Goal: Task Accomplishment & Management: Manage account settings

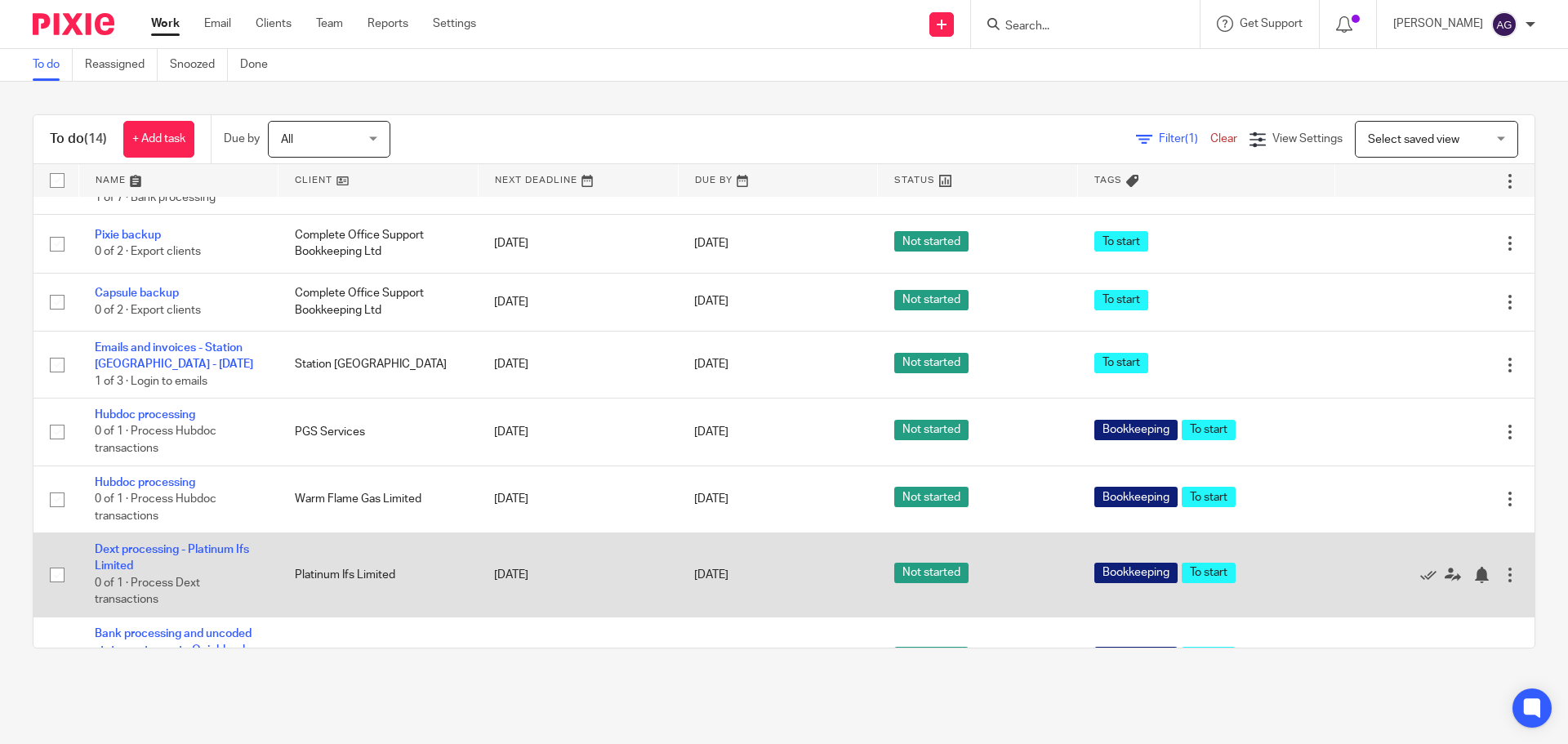
scroll to position [605, 0]
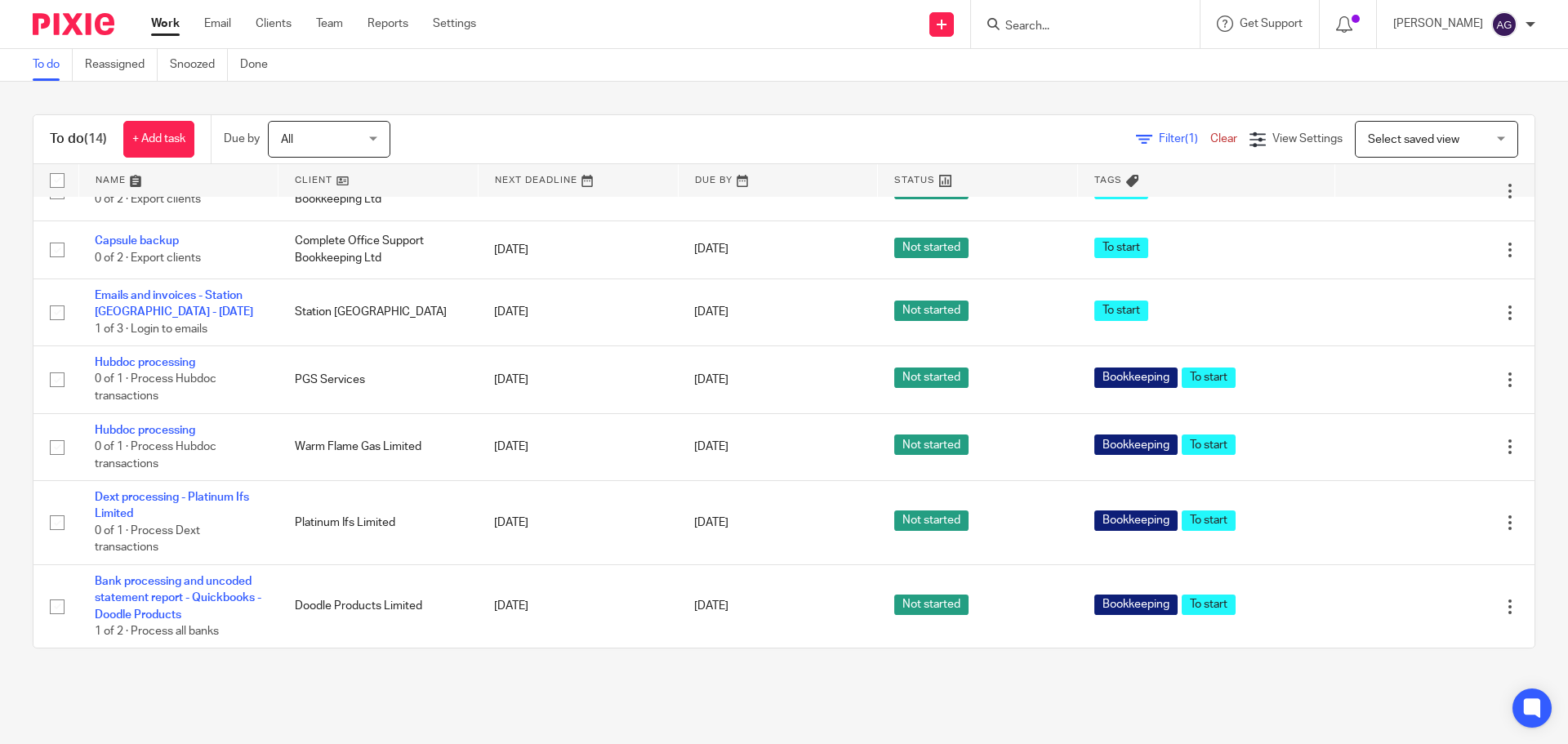
click at [1273, 706] on main "To do Reassigned Snoozed Done To do (14) + Add task Due by All All Today Tomorr…" at bounding box center [784, 372] width 1568 height 744
click at [332, 23] on link "Team" at bounding box center [329, 24] width 27 height 17
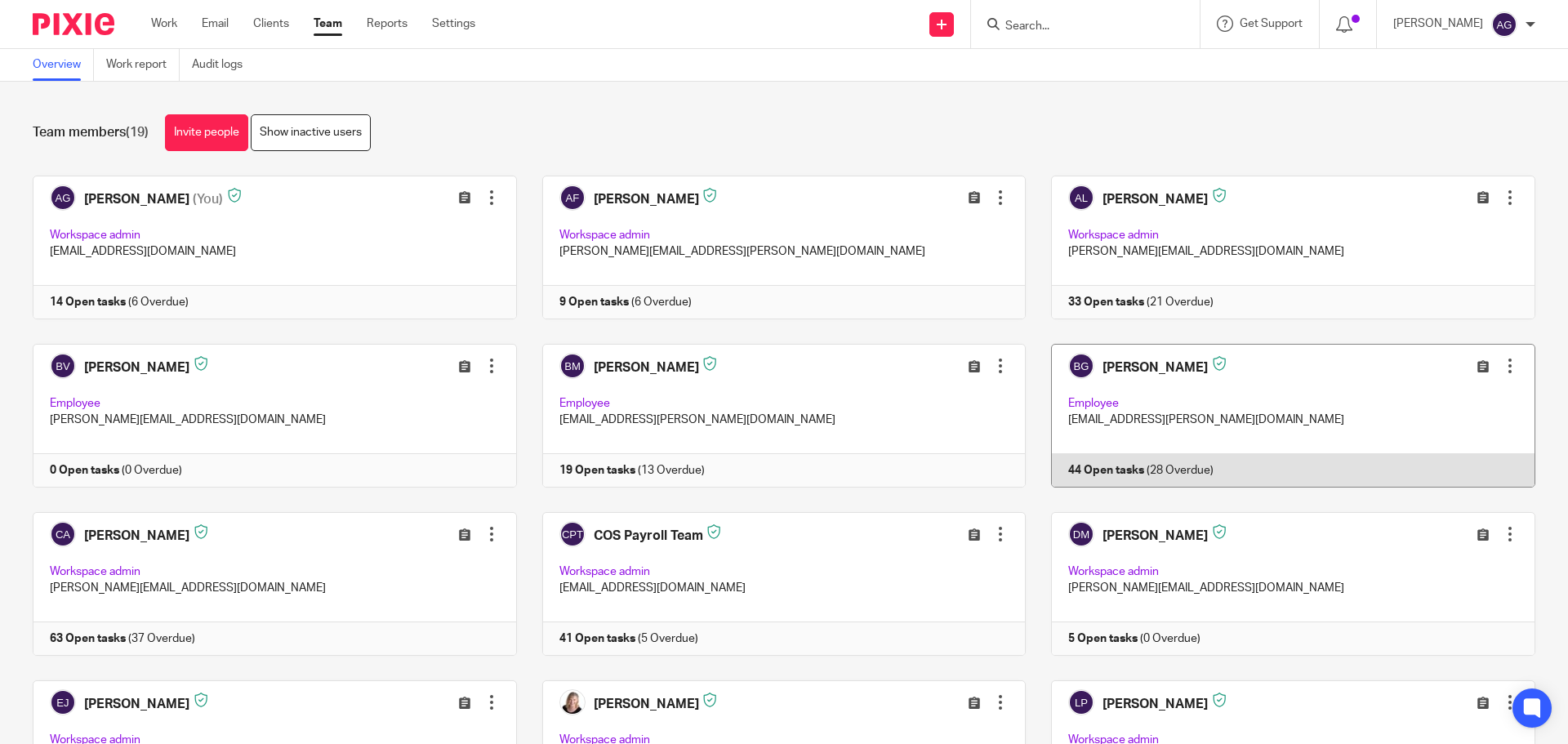
click at [1099, 410] on link at bounding box center [1279, 416] width 509 height 144
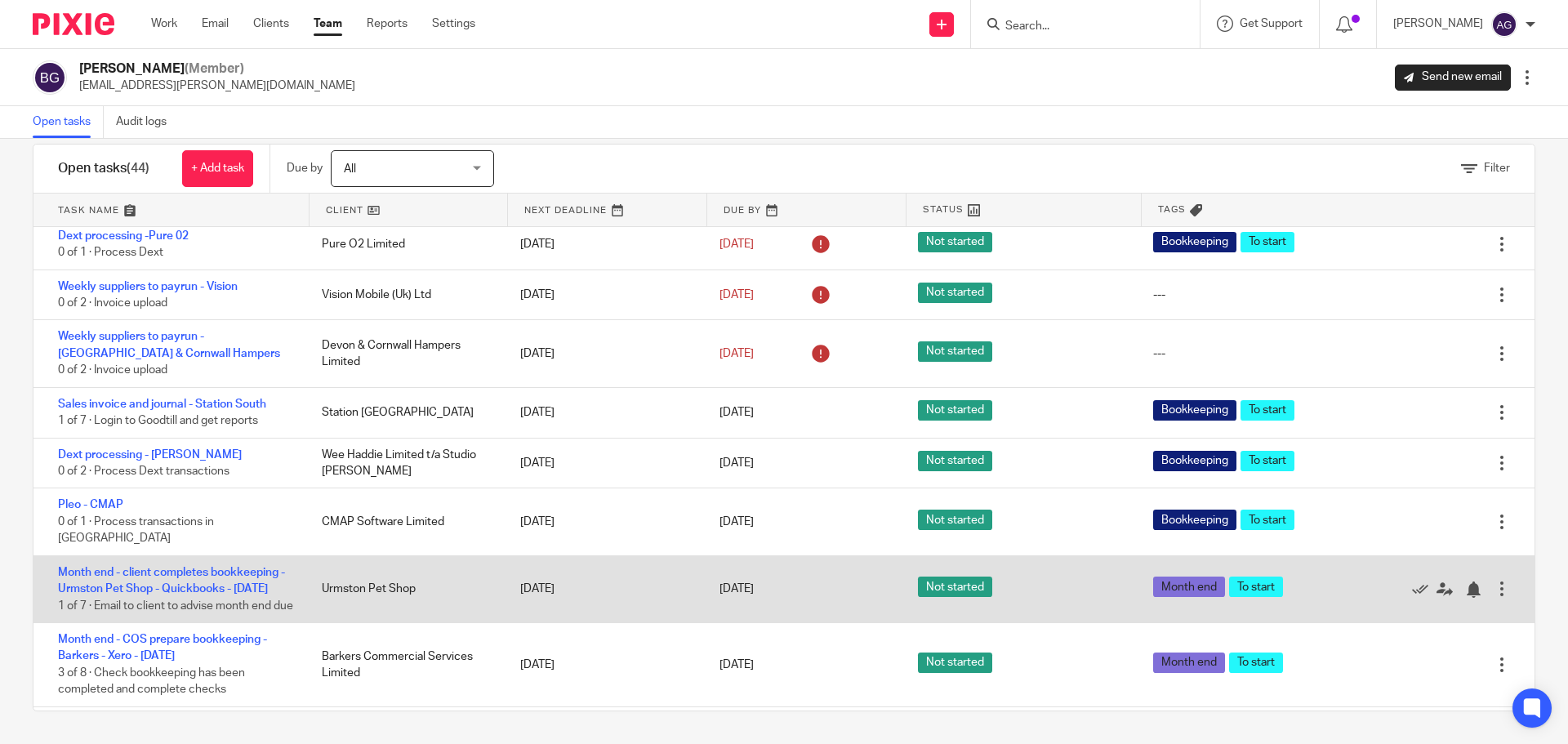
scroll to position [1507, 0]
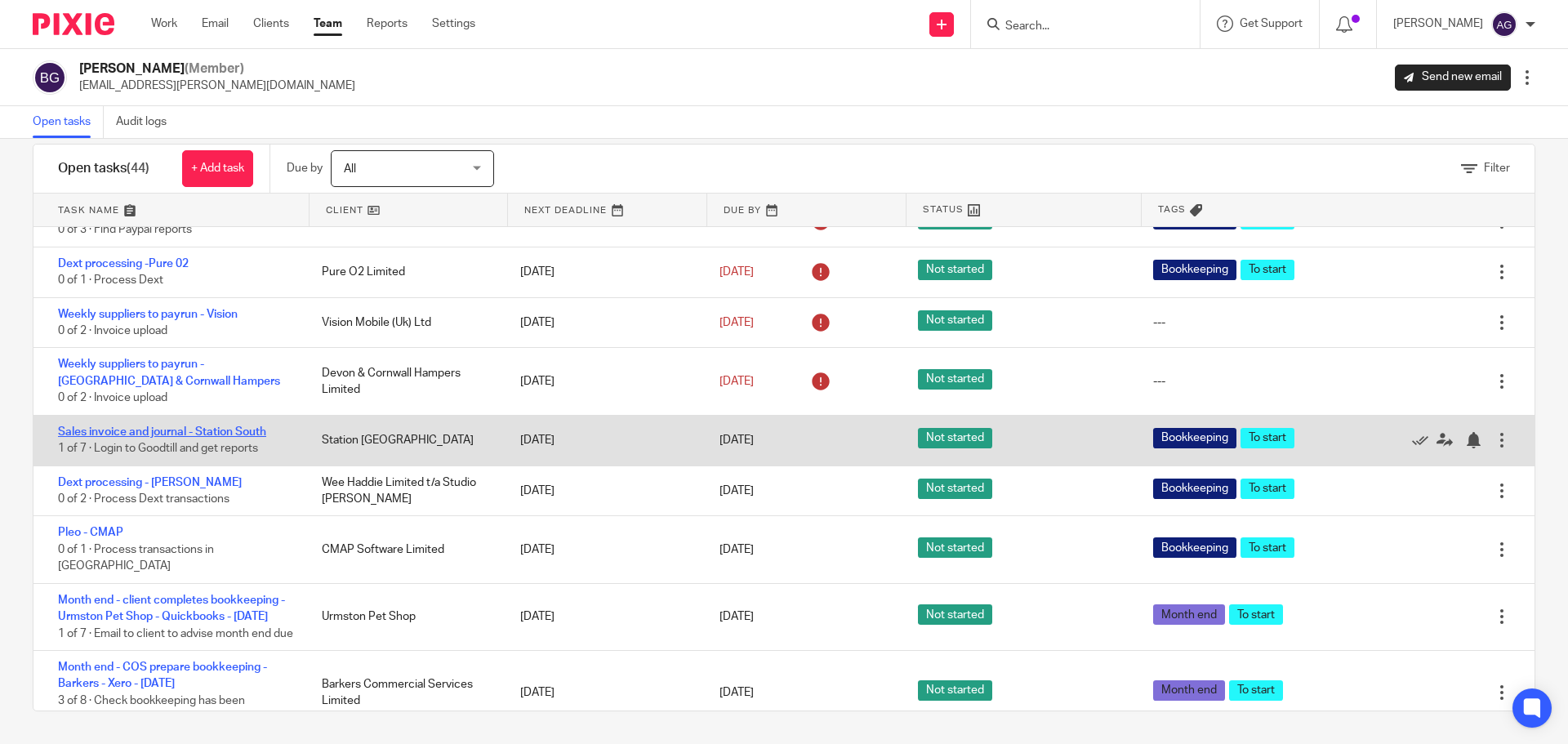
click at [228, 426] on link "Sales invoice and journal - Station South" at bounding box center [162, 432] width 208 height 11
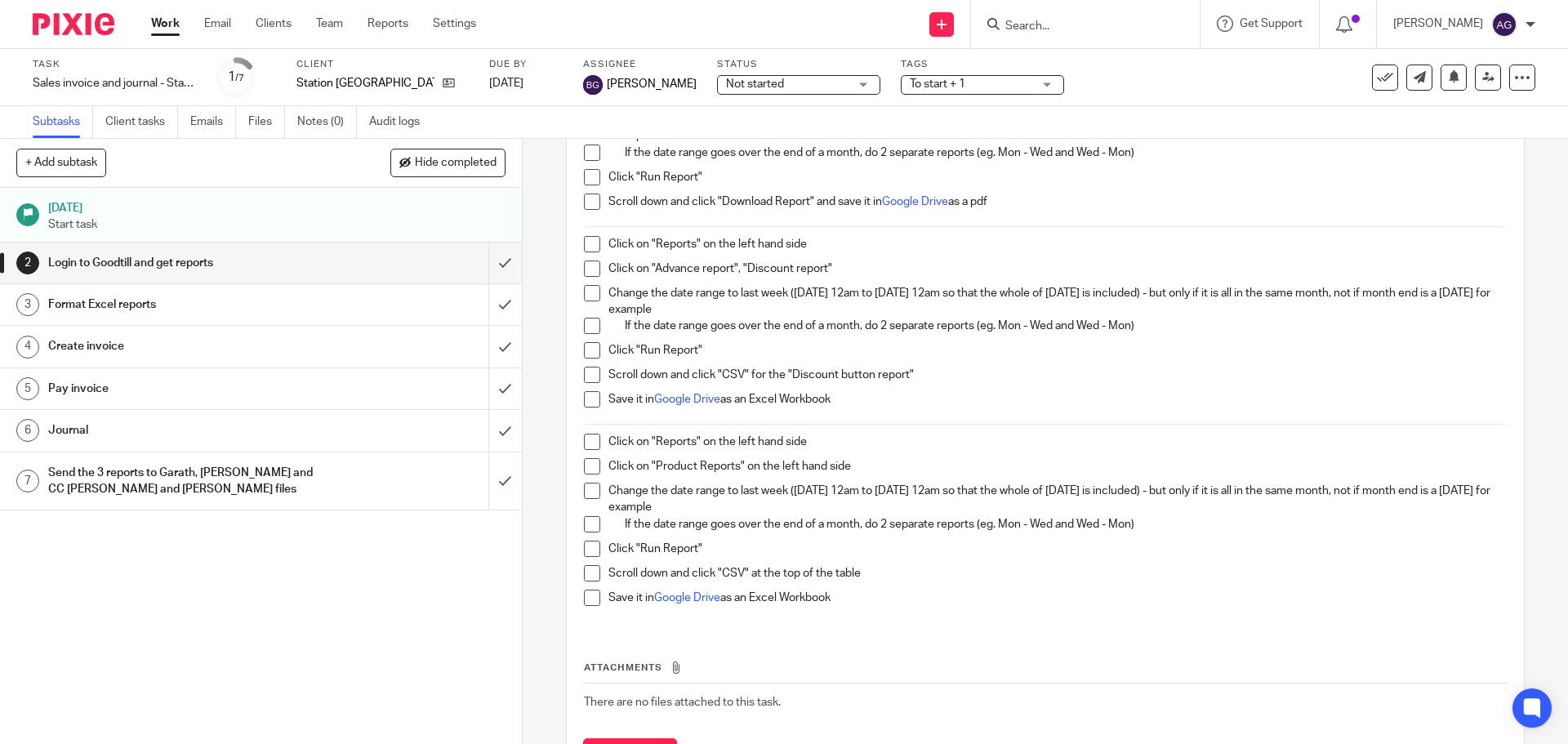
scroll to position [402, 0]
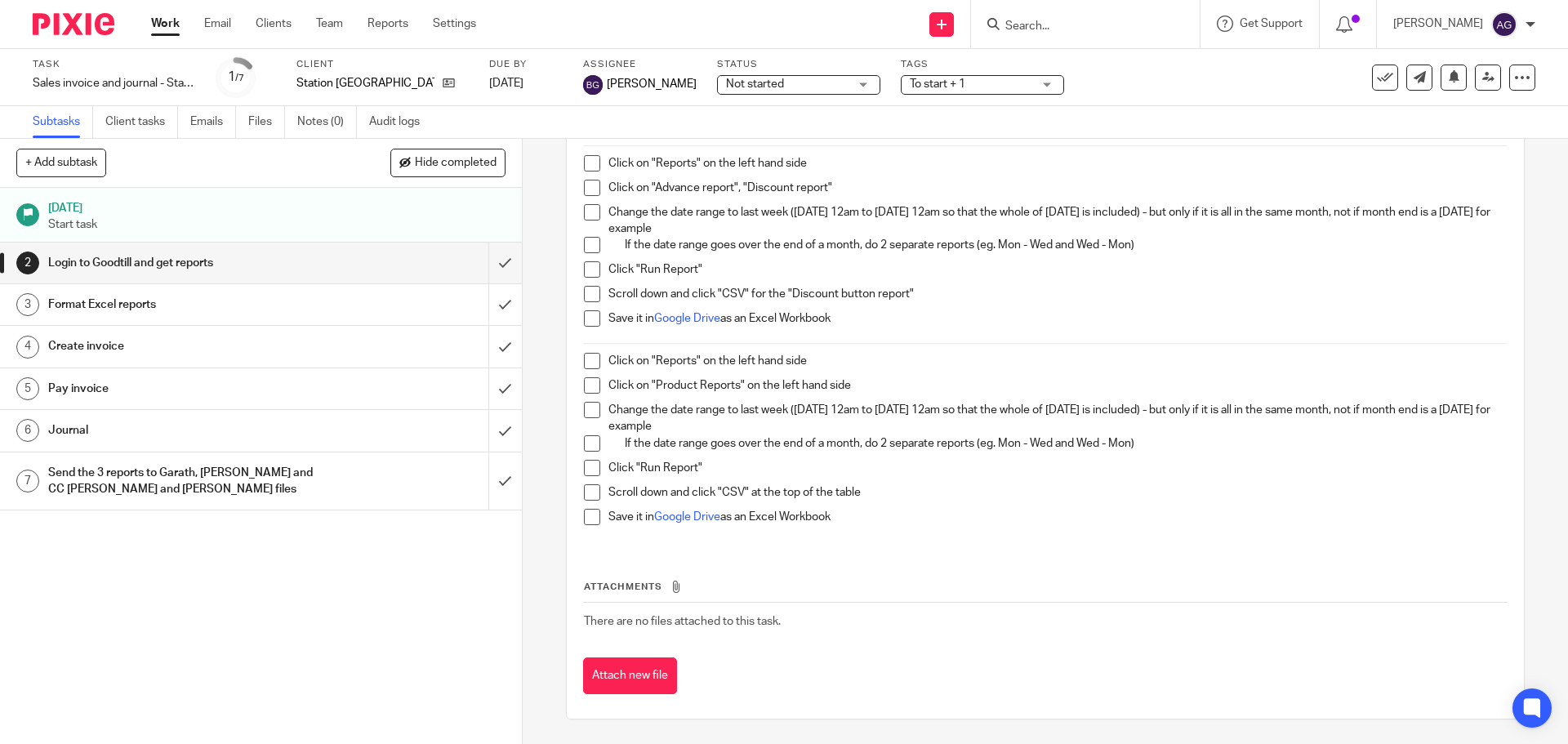
click at [239, 263] on h1 "Login to Goodtill and get reports" at bounding box center [190, 263] width 282 height 25
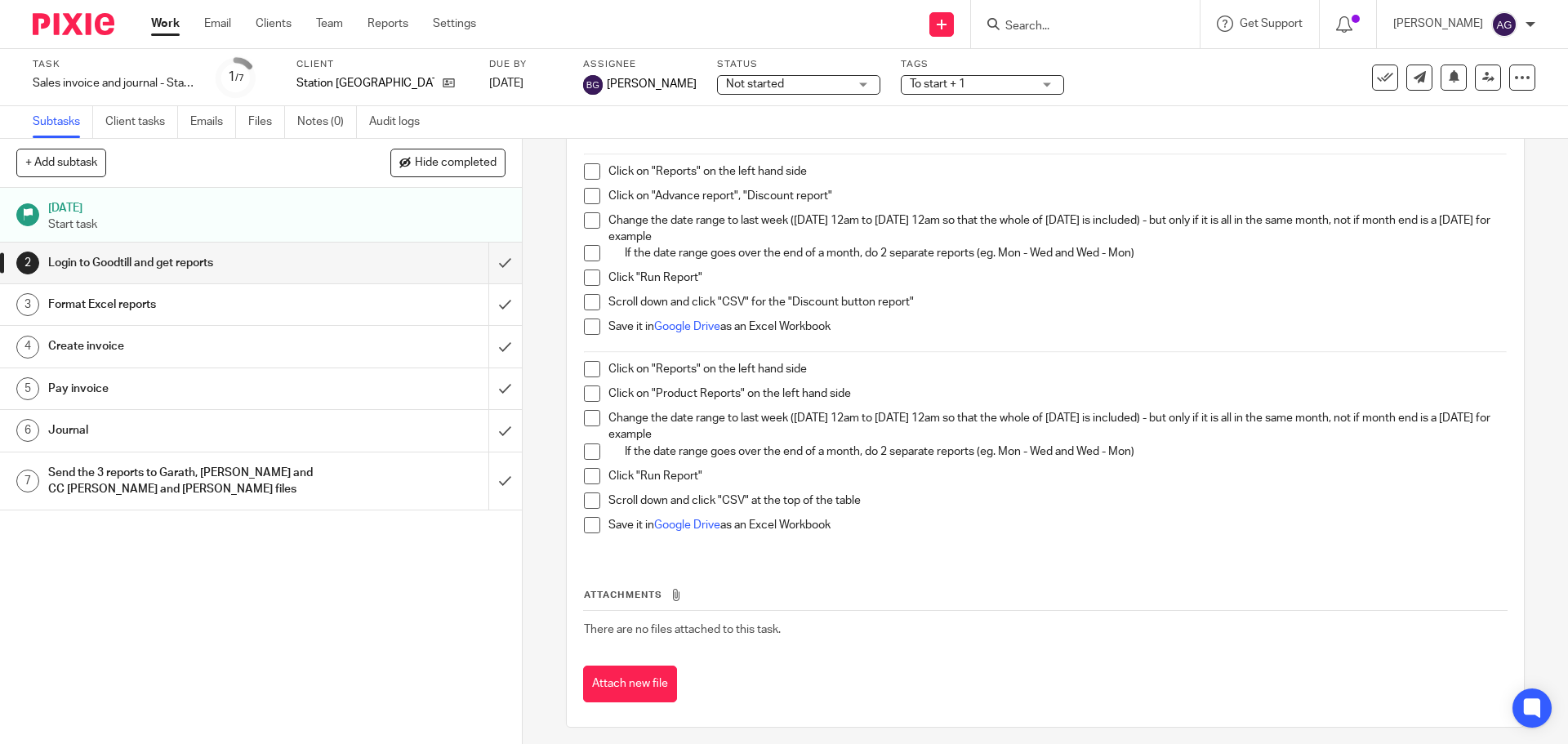
scroll to position [402, 0]
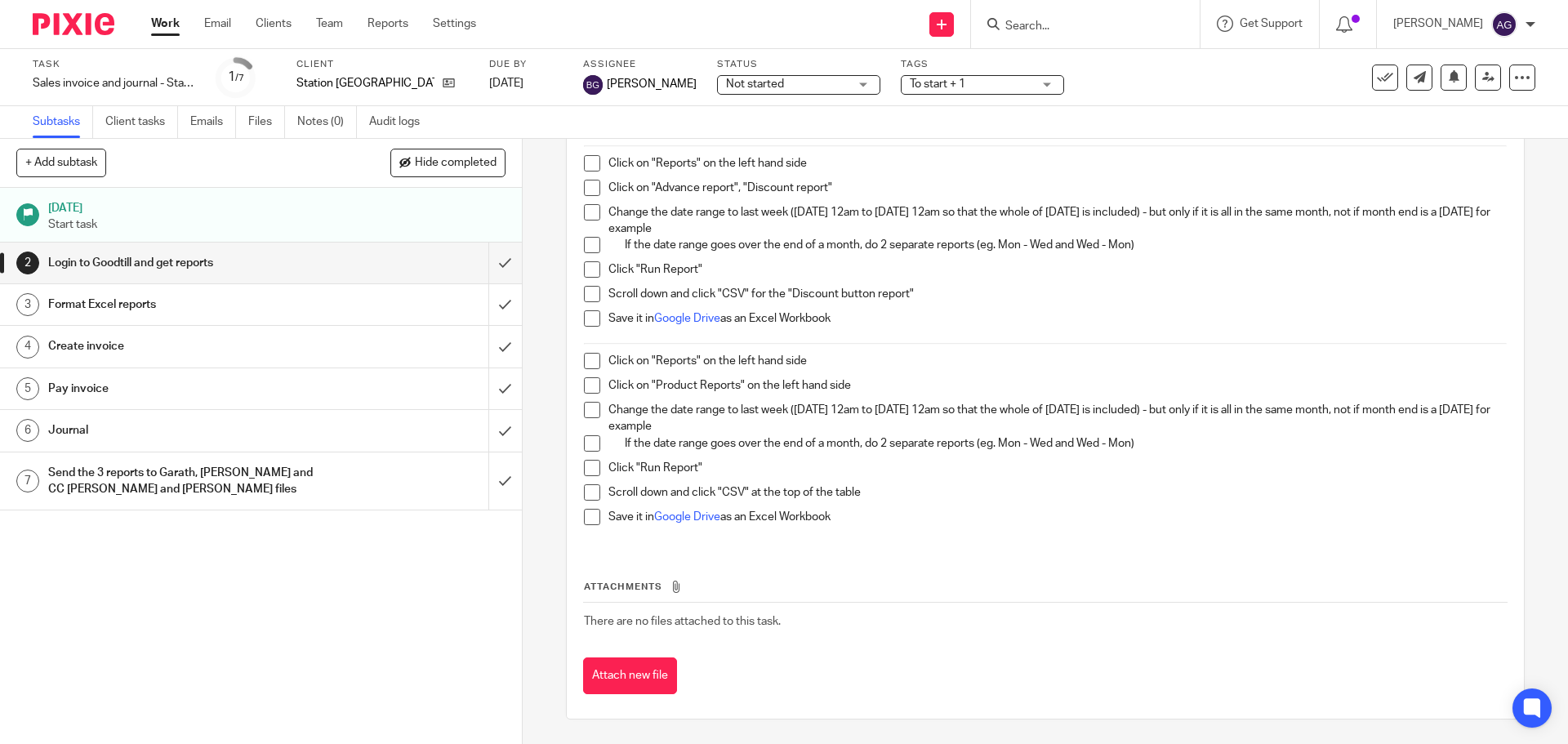
click at [266, 302] on h1 "Format Excel reports" at bounding box center [190, 304] width 282 height 25
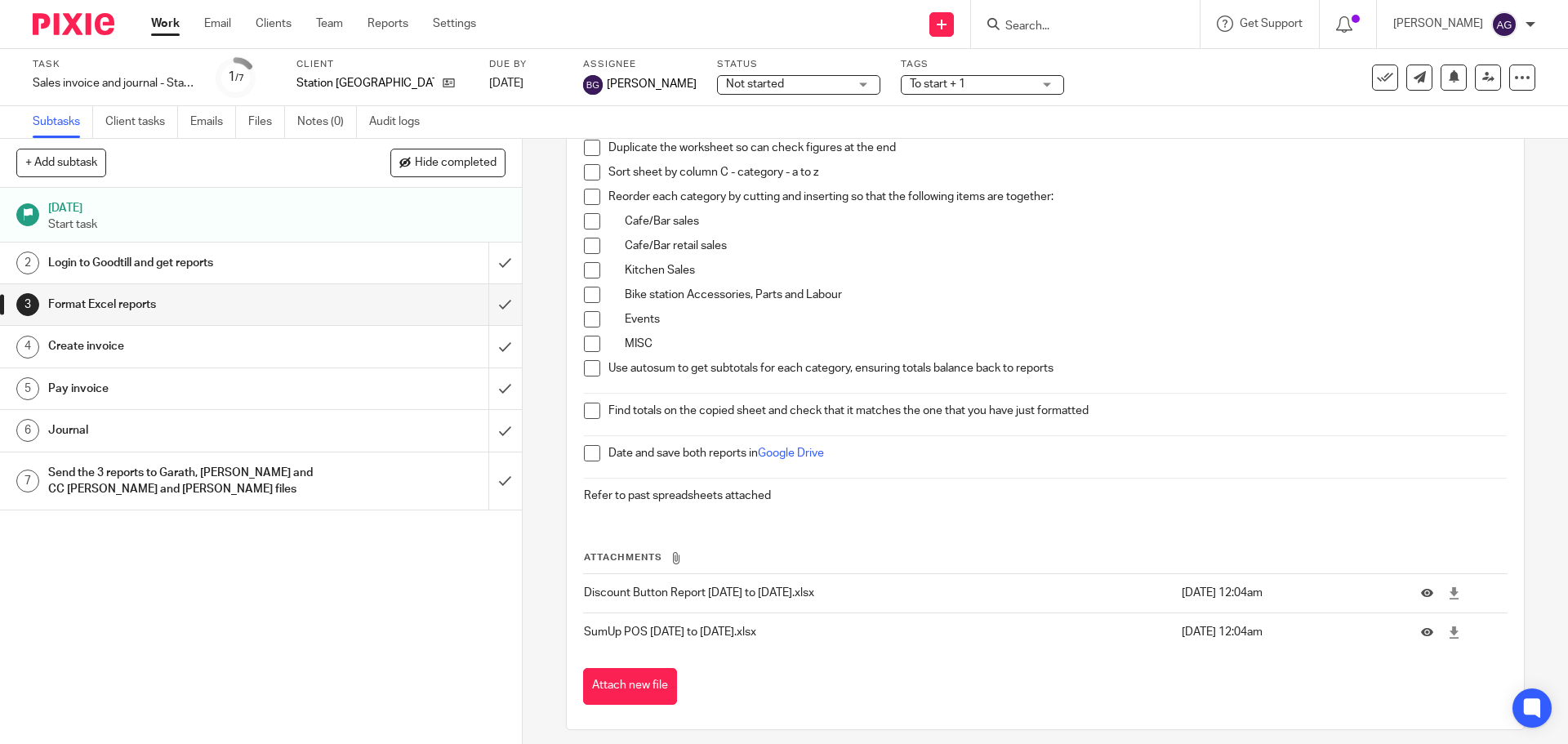
scroll to position [328, 0]
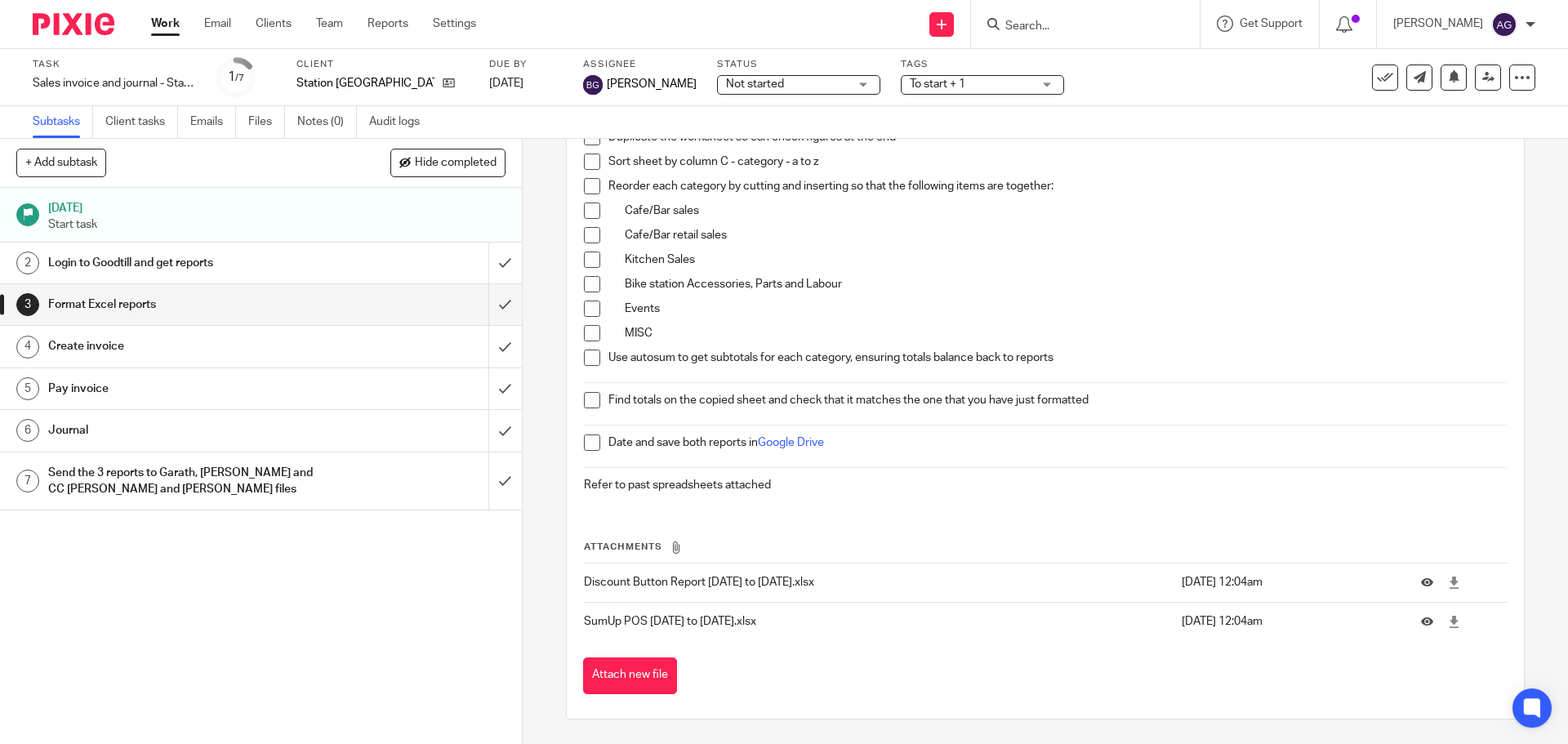
click at [190, 337] on h1 "Create invoice" at bounding box center [190, 346] width 282 height 25
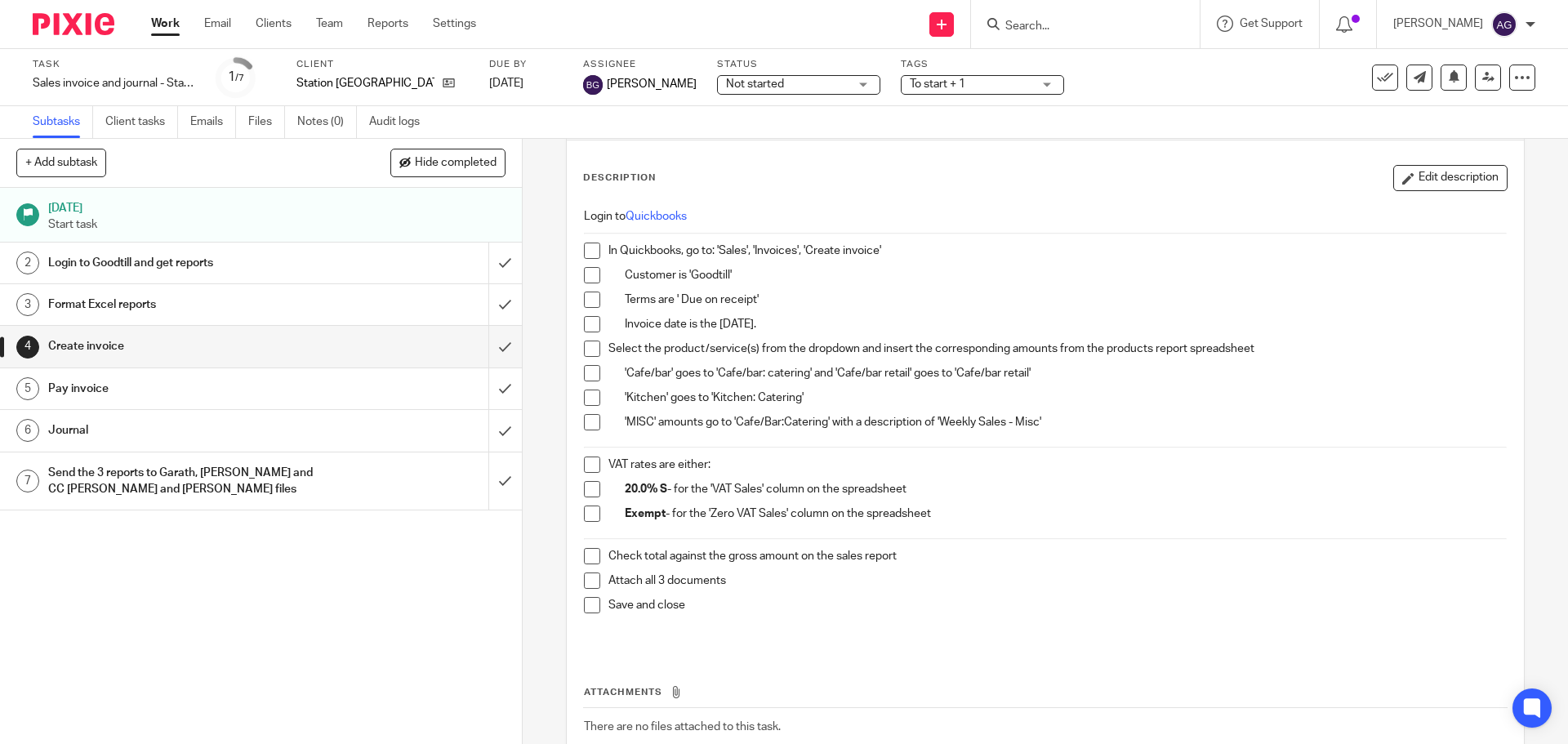
scroll to position [172, 0]
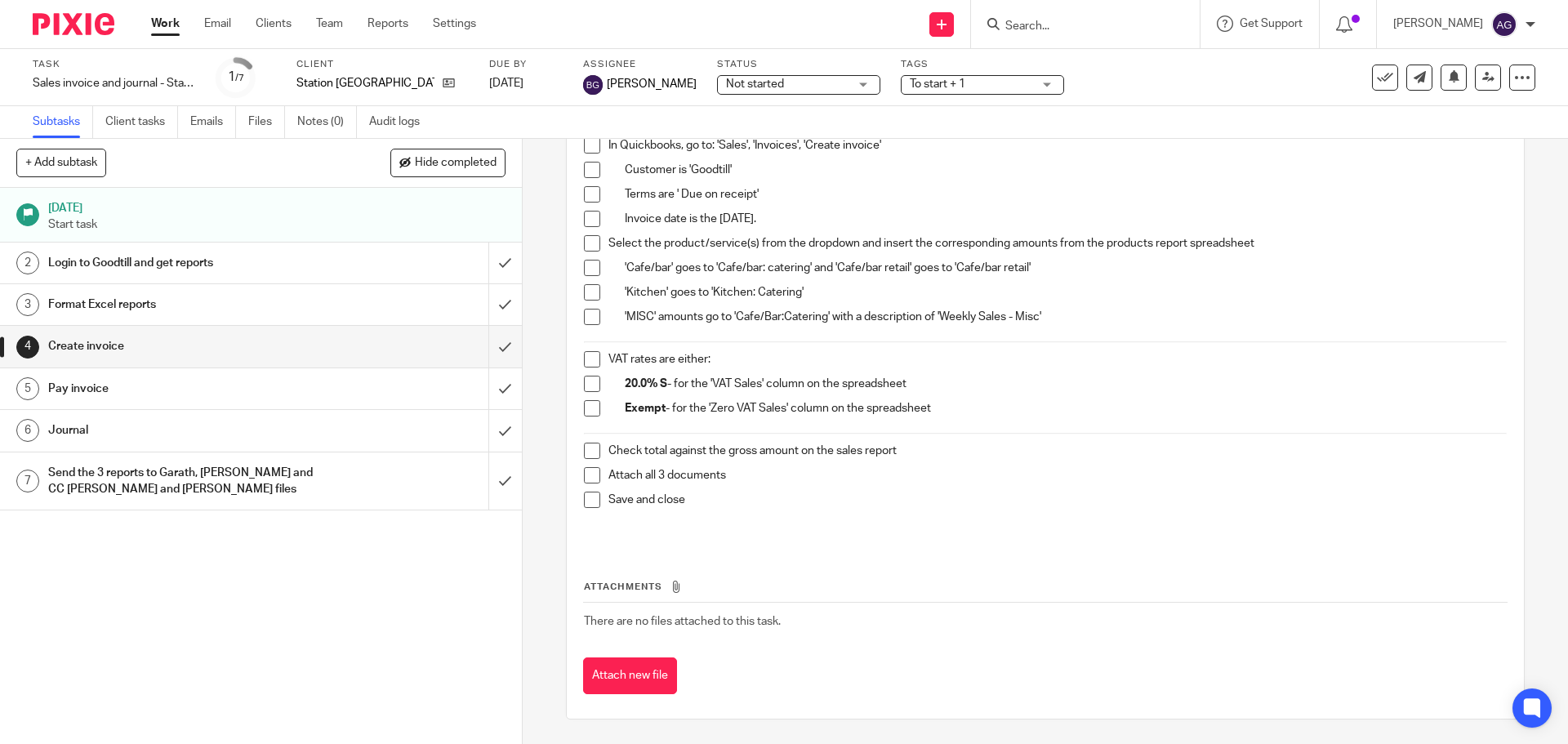
click at [104, 395] on h1 "Pay invoice" at bounding box center [190, 389] width 282 height 25
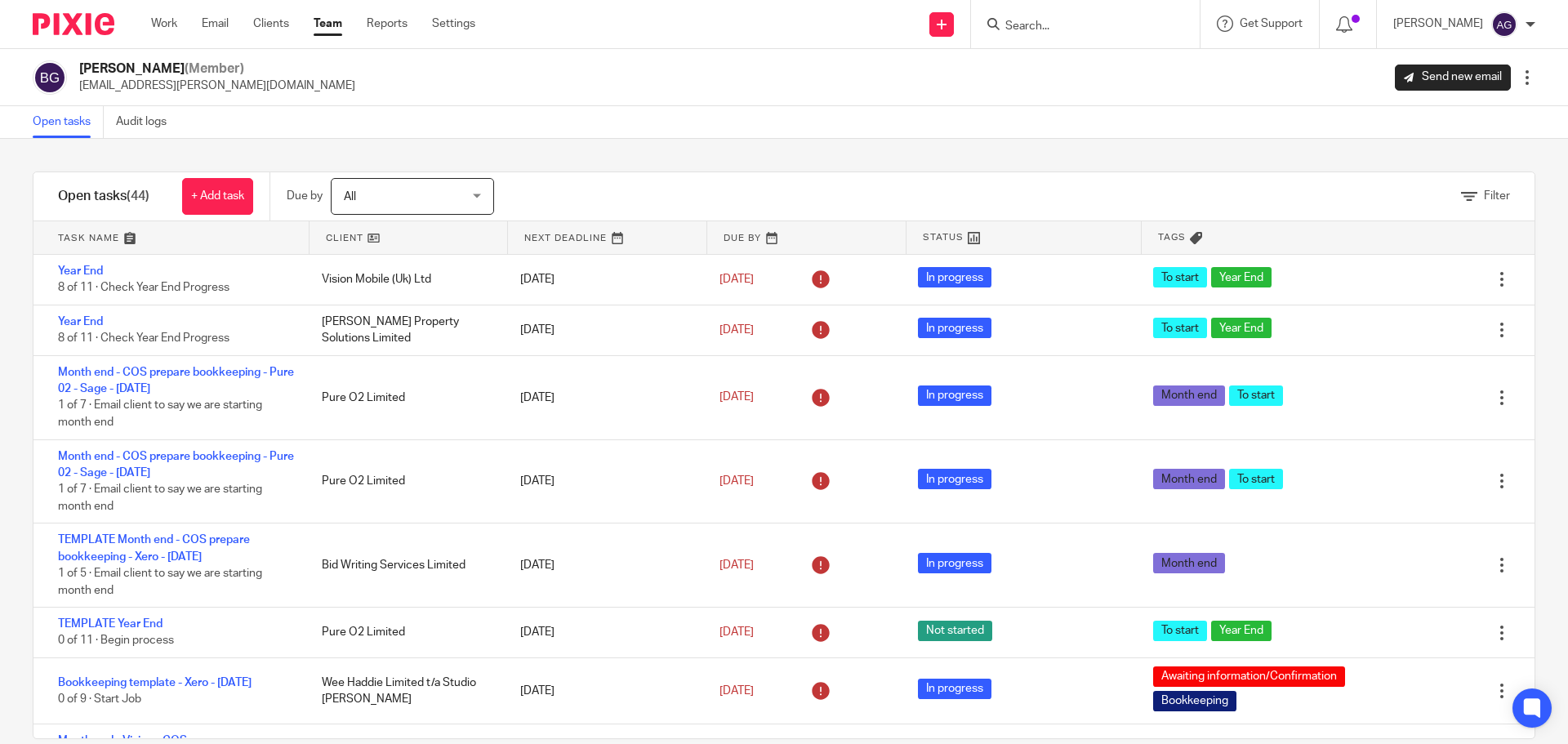
click at [70, 42] on div at bounding box center [67, 24] width 135 height 49
click at [70, 21] on img at bounding box center [73, 24] width 82 height 22
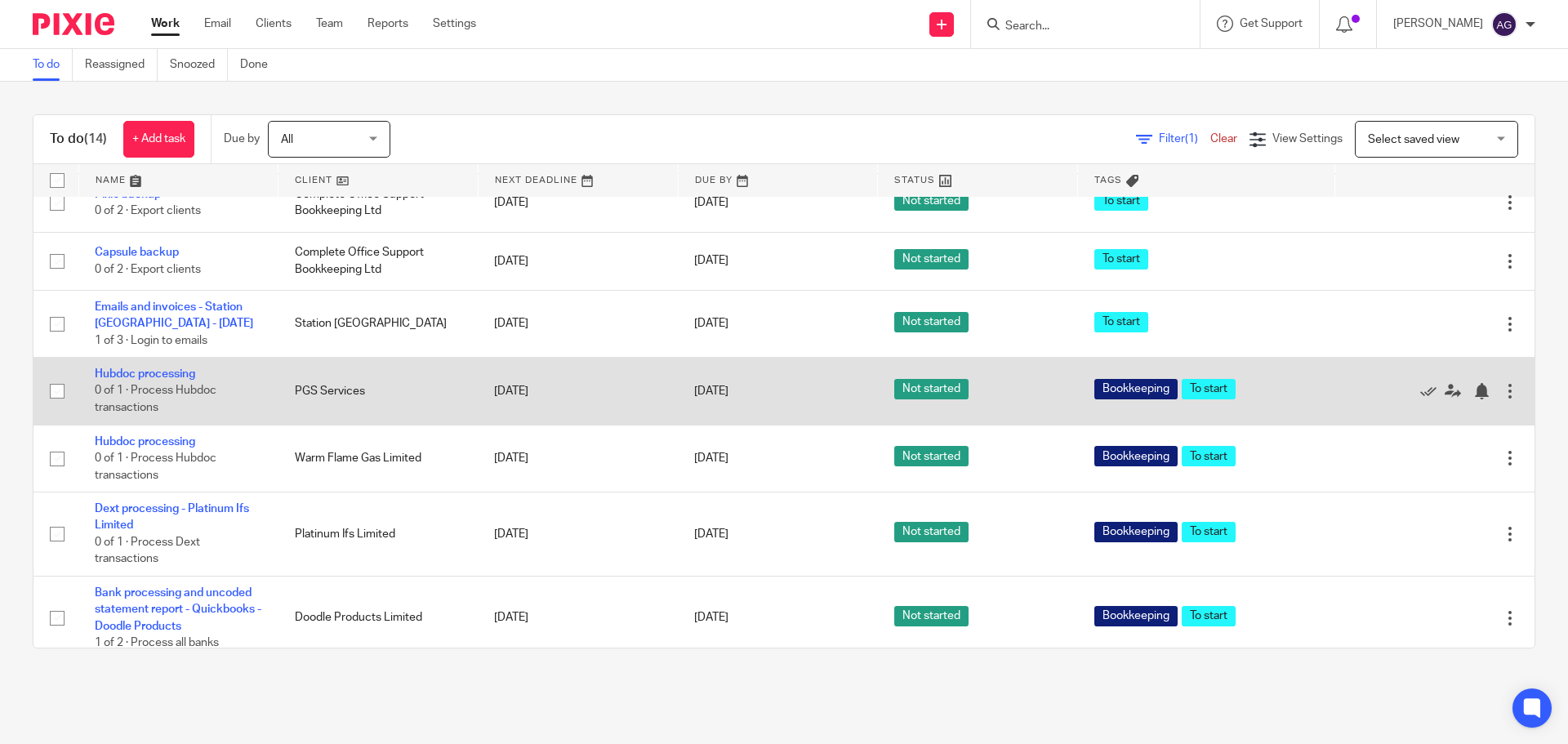
scroll to position [605, 0]
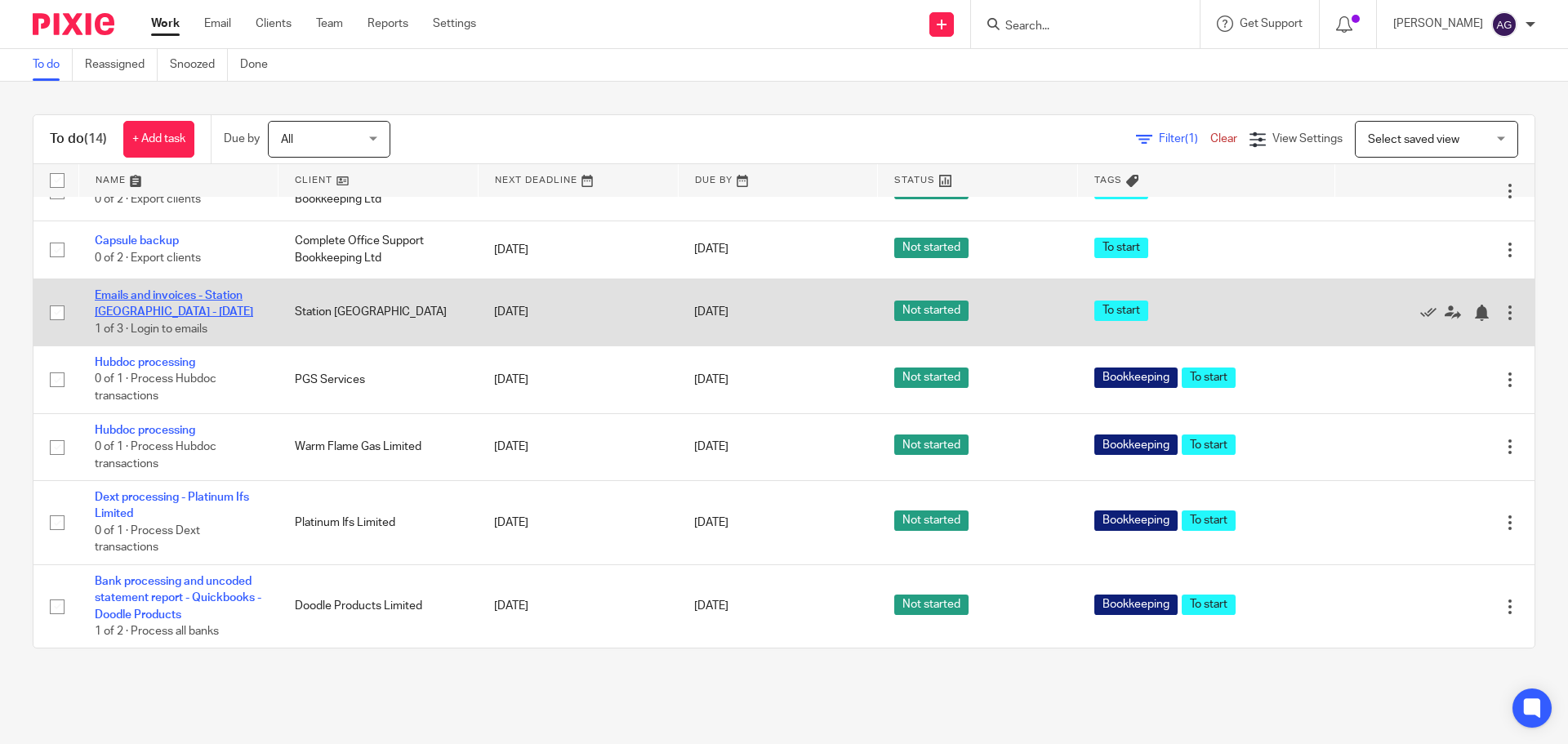
click at [162, 293] on link "Emails and invoices - Station [GEOGRAPHIC_DATA] - [DATE]" at bounding box center [174, 303] width 159 height 27
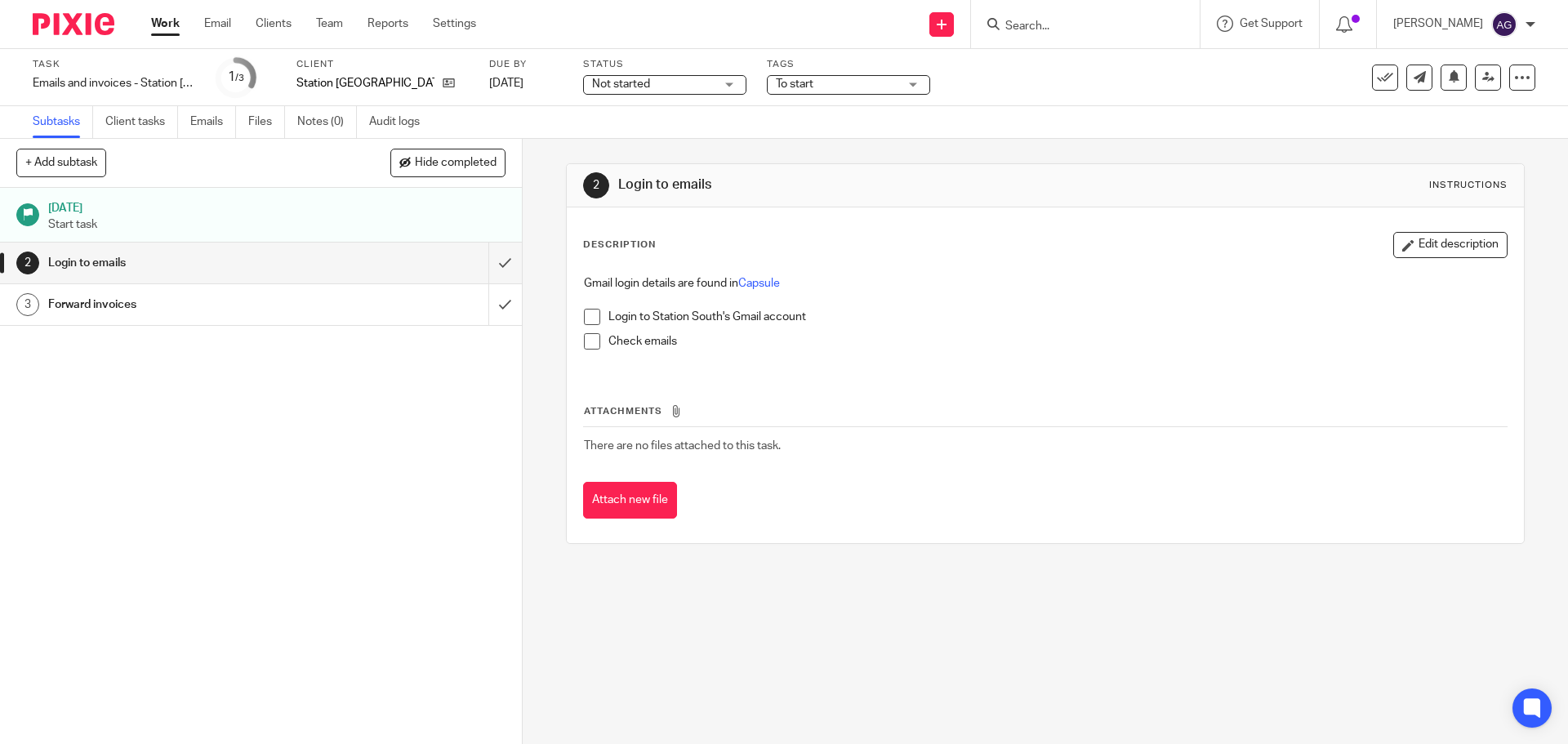
click at [1048, 32] on input "Search" at bounding box center [1077, 26] width 147 height 15
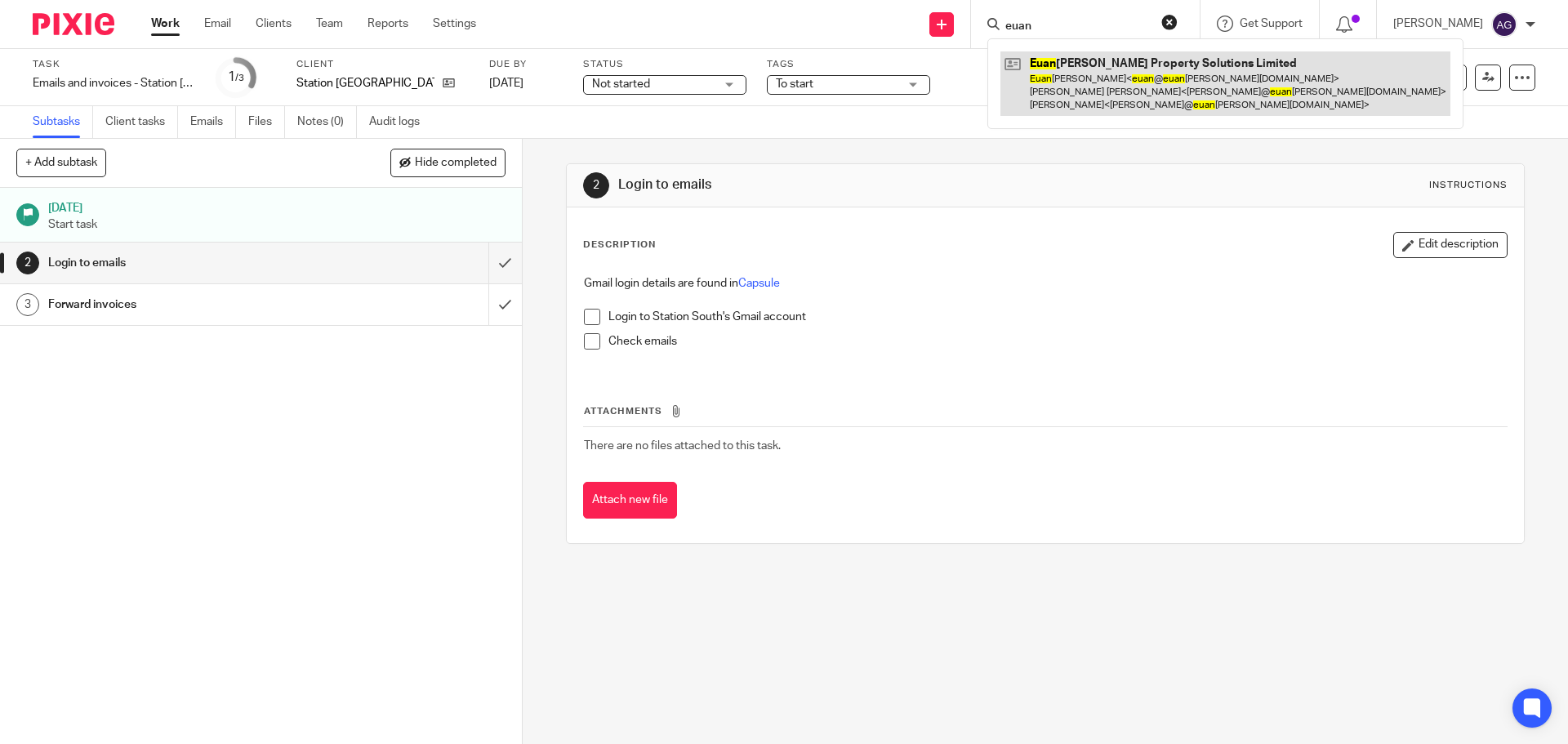
type input "euan"
click at [1077, 83] on link at bounding box center [1226, 83] width 450 height 64
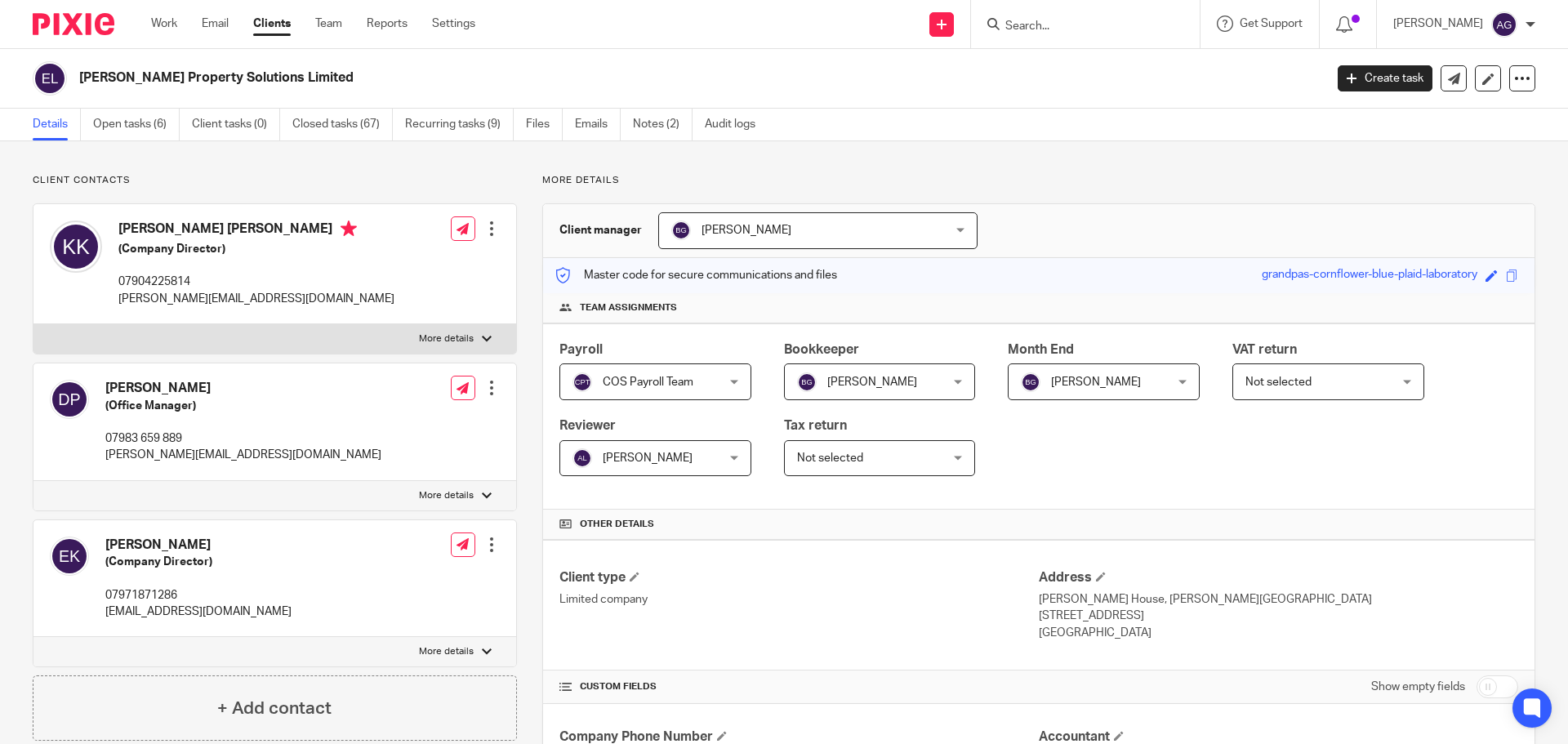
click at [75, 22] on img at bounding box center [73, 24] width 82 height 22
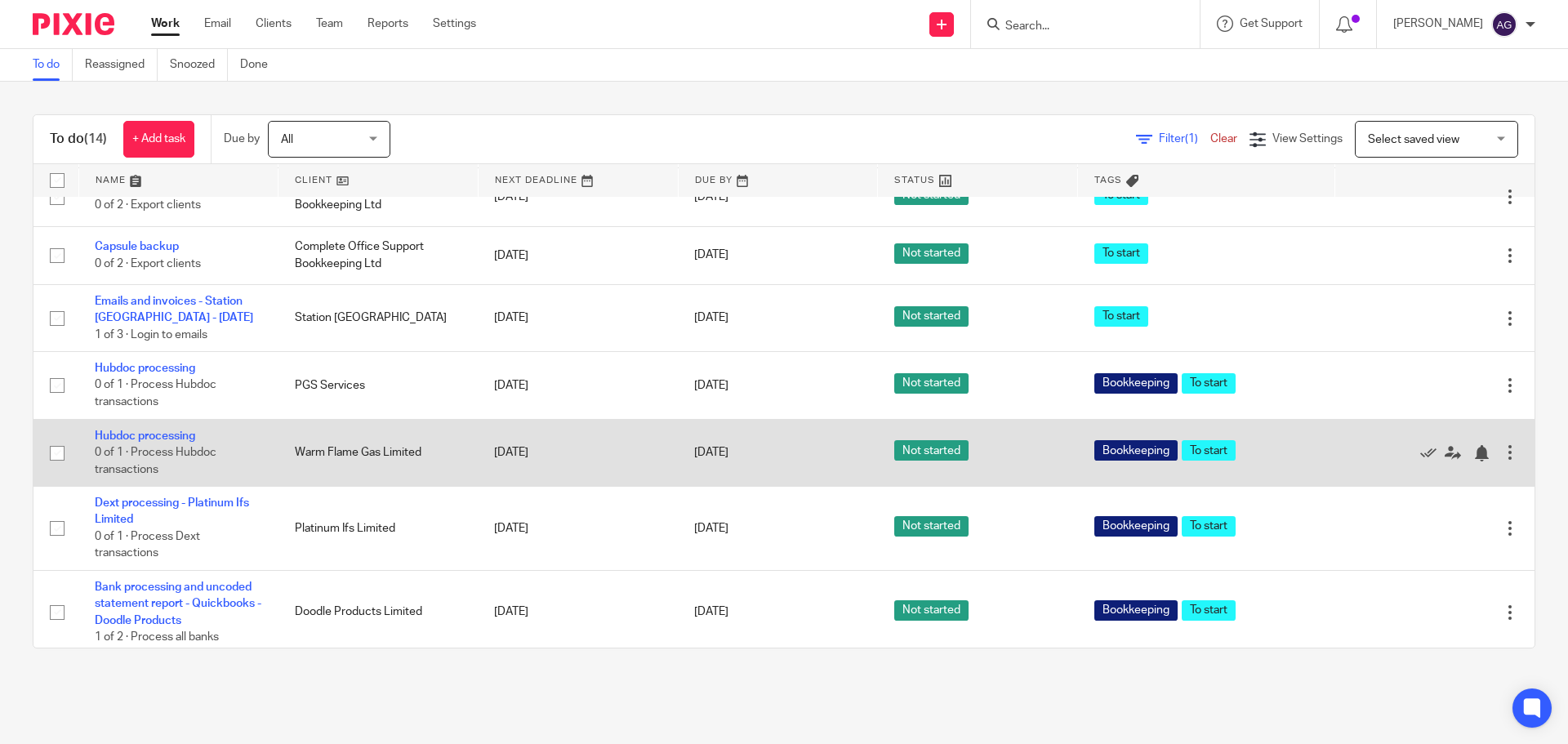
scroll to position [605, 0]
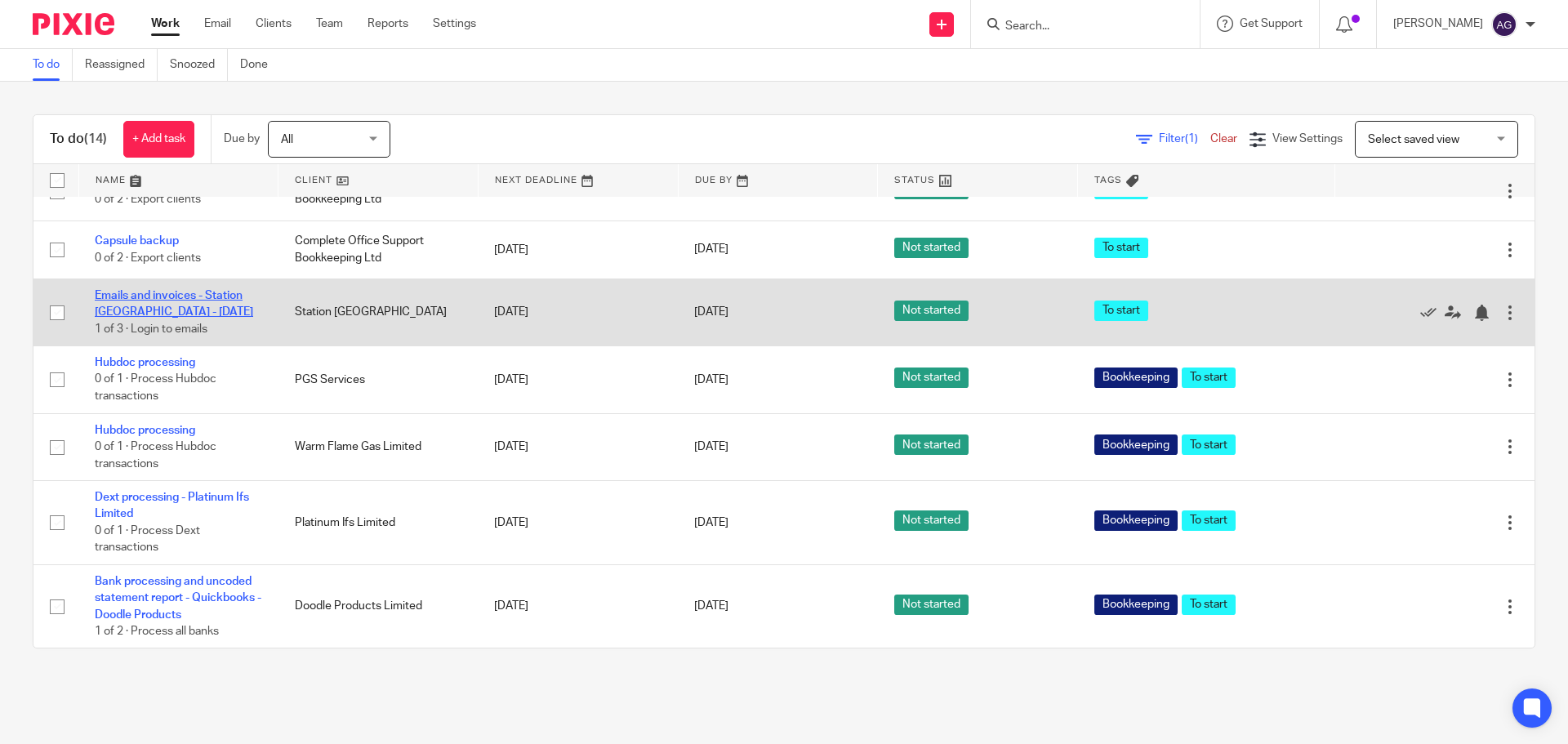
click at [201, 295] on link "Emails and invoices - Station [GEOGRAPHIC_DATA] - [DATE]" at bounding box center [174, 303] width 159 height 27
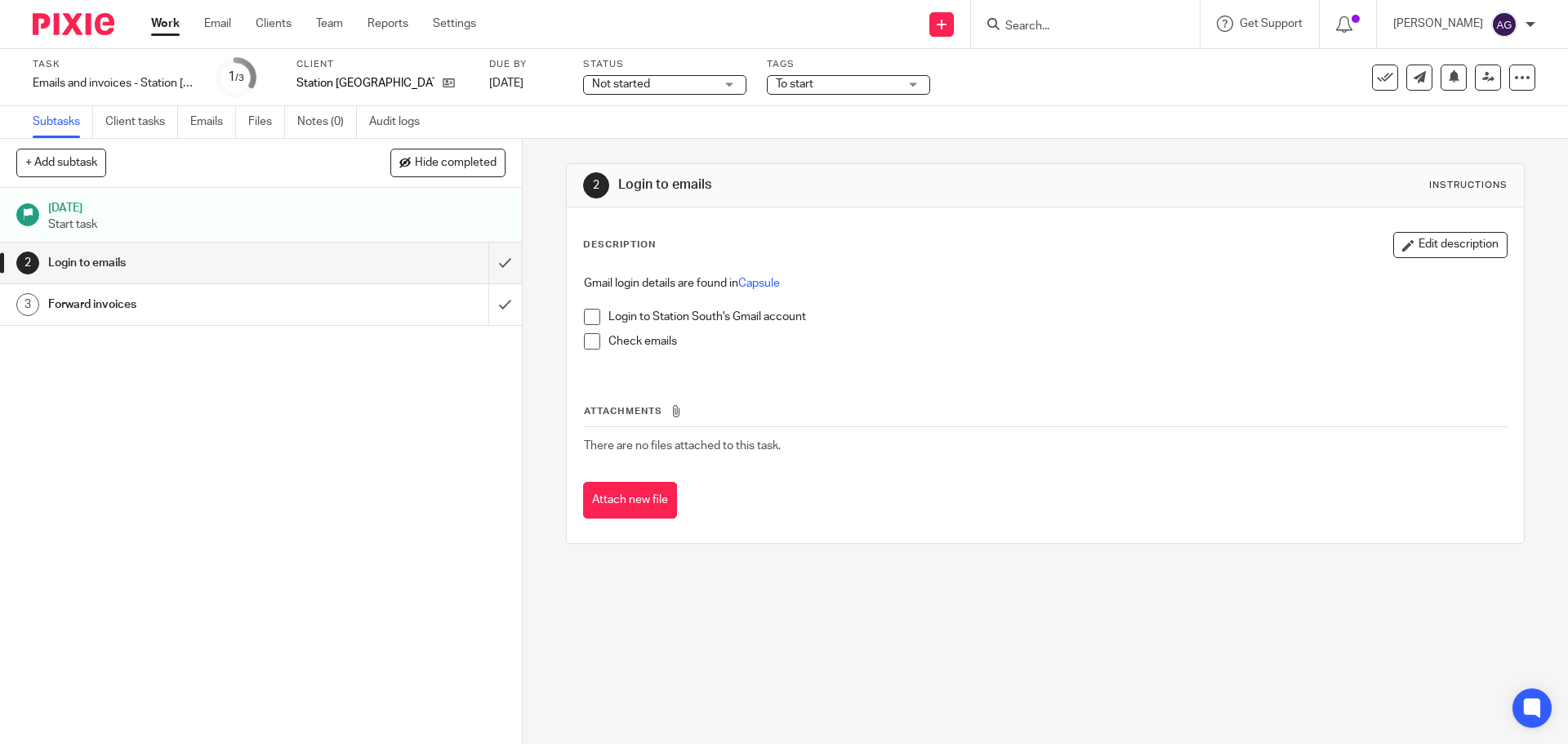
click at [56, 27] on img at bounding box center [73, 24] width 82 height 22
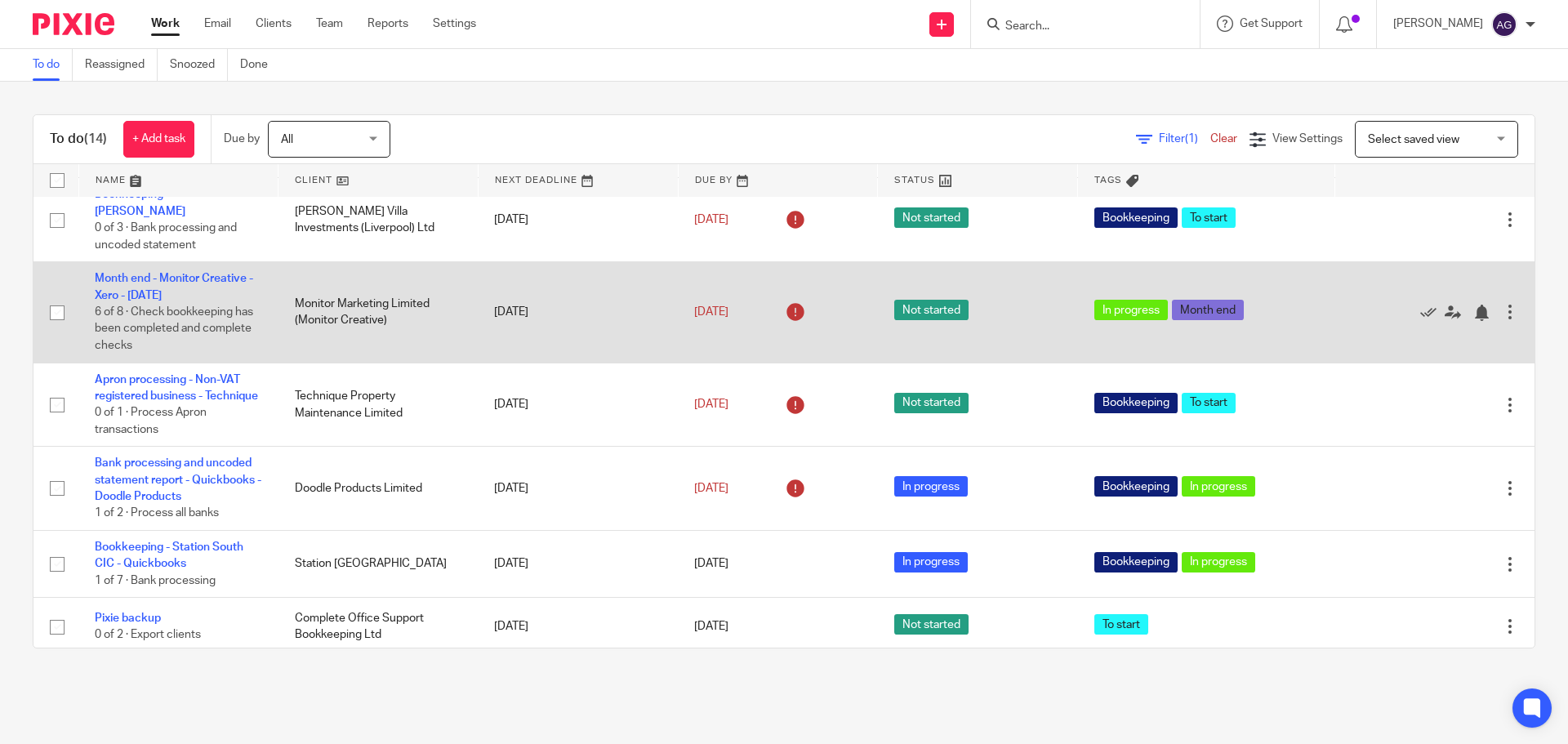
scroll to position [163, 0]
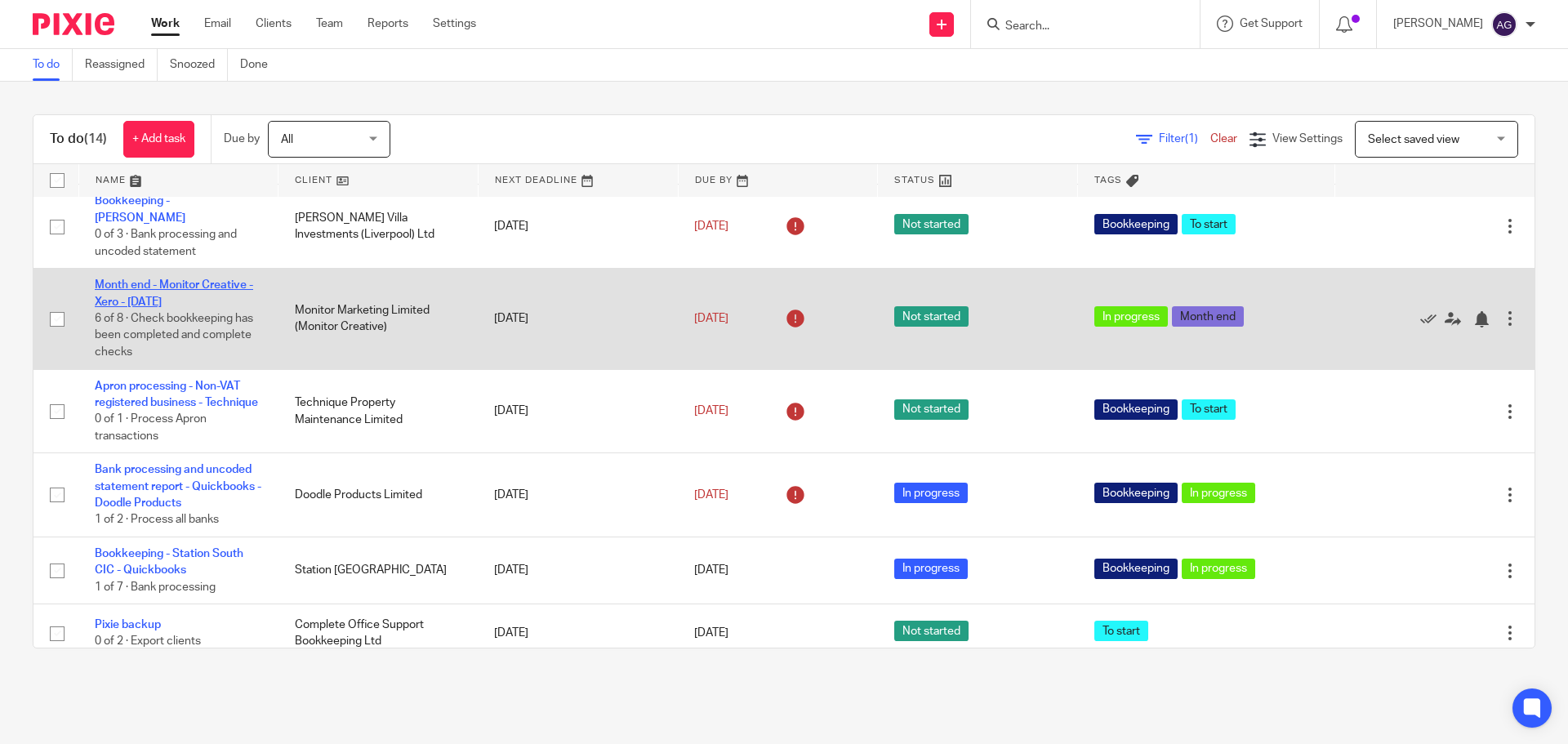
click at [225, 279] on link "Month end - Monitor Creative - Xero - [DATE]" at bounding box center [174, 292] width 159 height 27
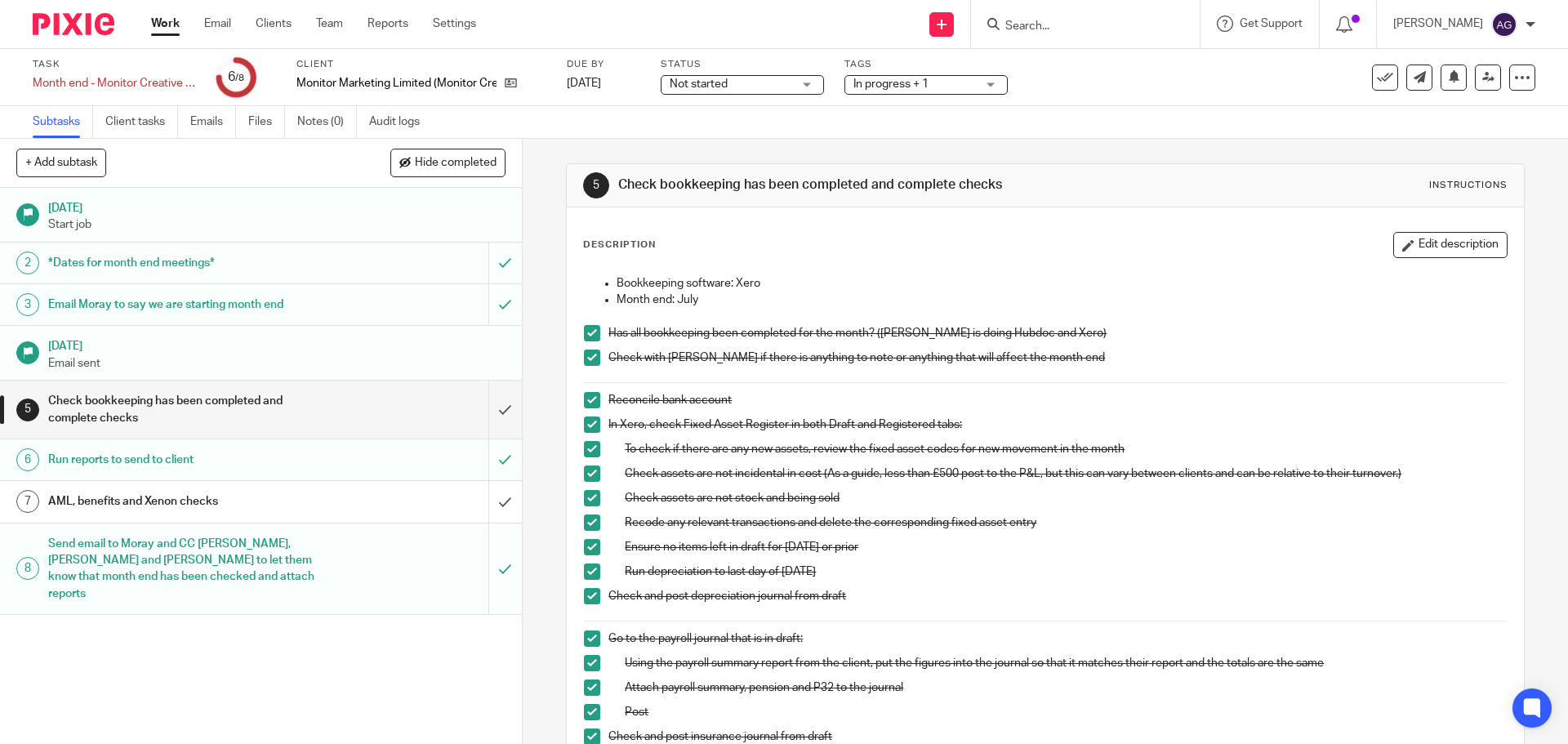
click at [208, 398] on h1 "Check bookkeeping has been completed and complete checks" at bounding box center [190, 409] width 282 height 41
click at [259, 472] on h1 "Run reports to send to client" at bounding box center [190, 460] width 282 height 25
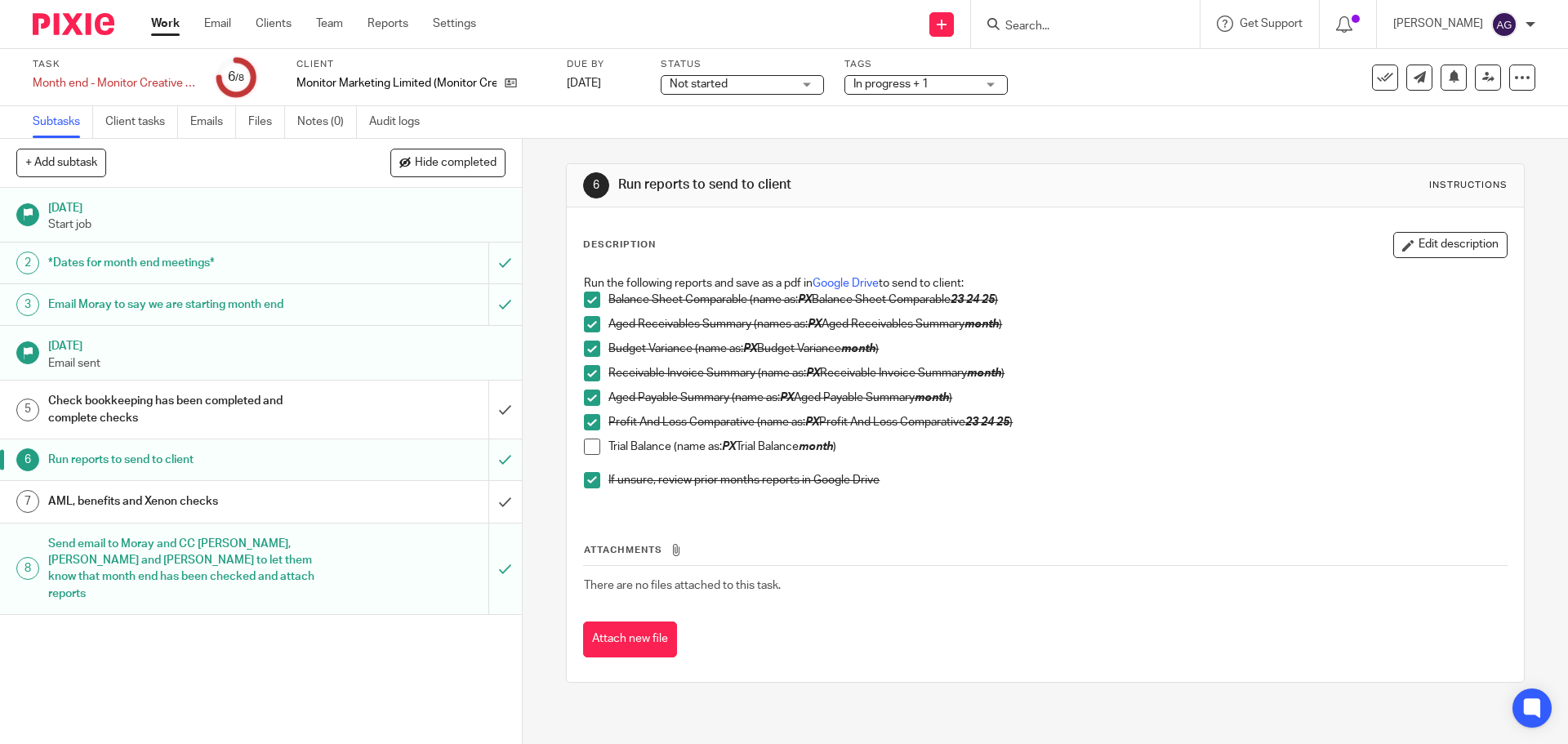
click at [208, 427] on h1 "Check bookkeeping has been completed and complete checks" at bounding box center [190, 409] width 282 height 41
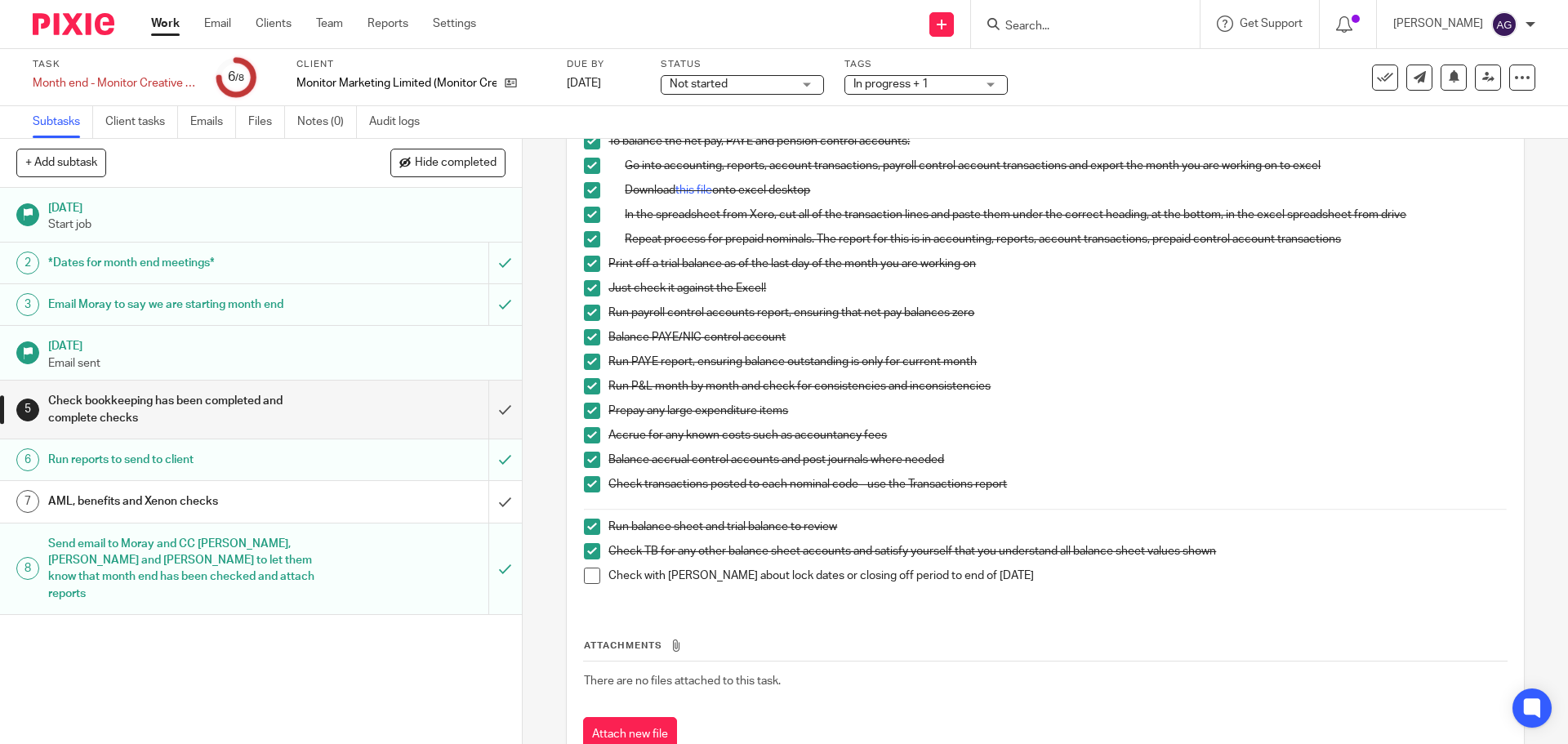
scroll to position [770, 0]
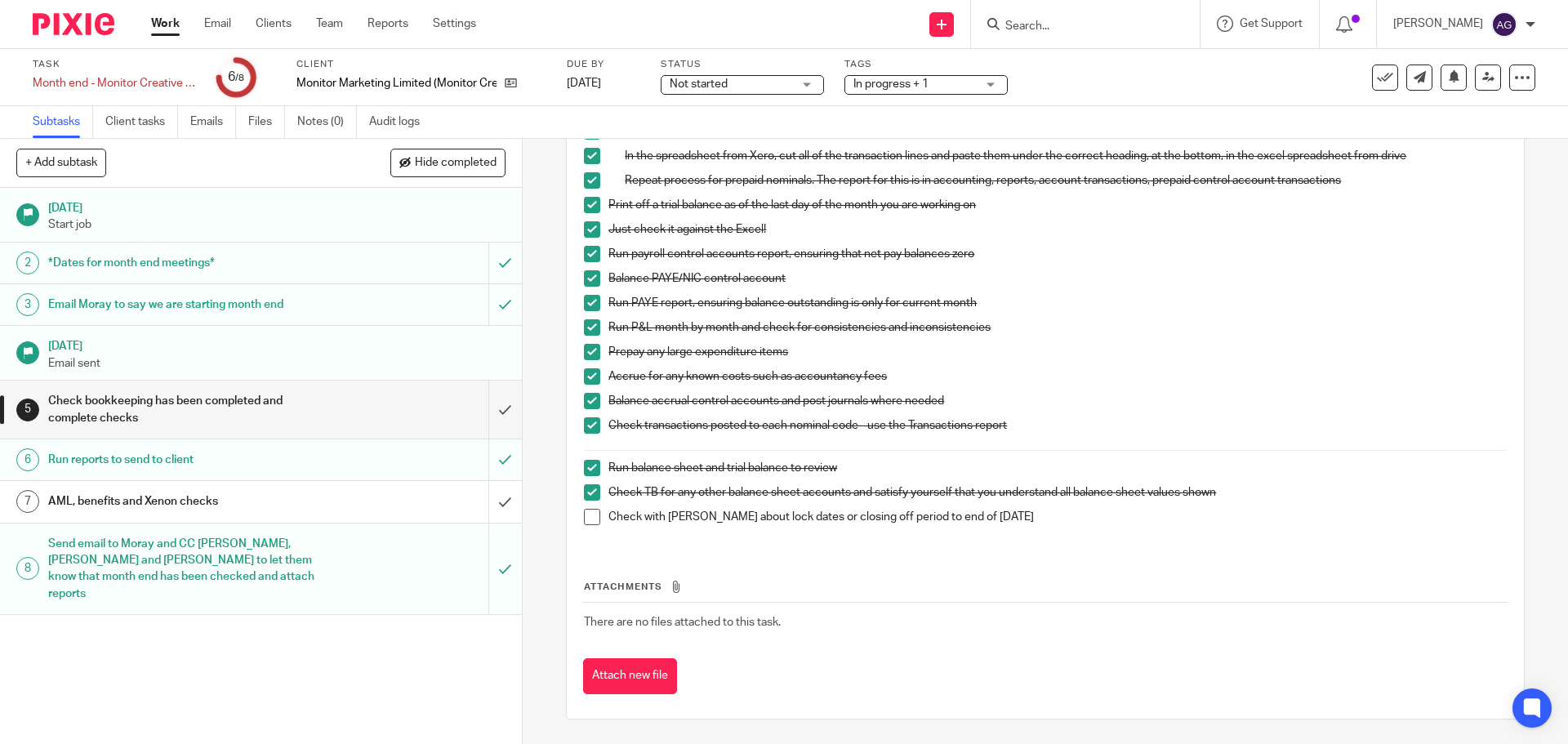
click at [206, 511] on h1 "AML, benefits and Xenon checks" at bounding box center [190, 501] width 282 height 25
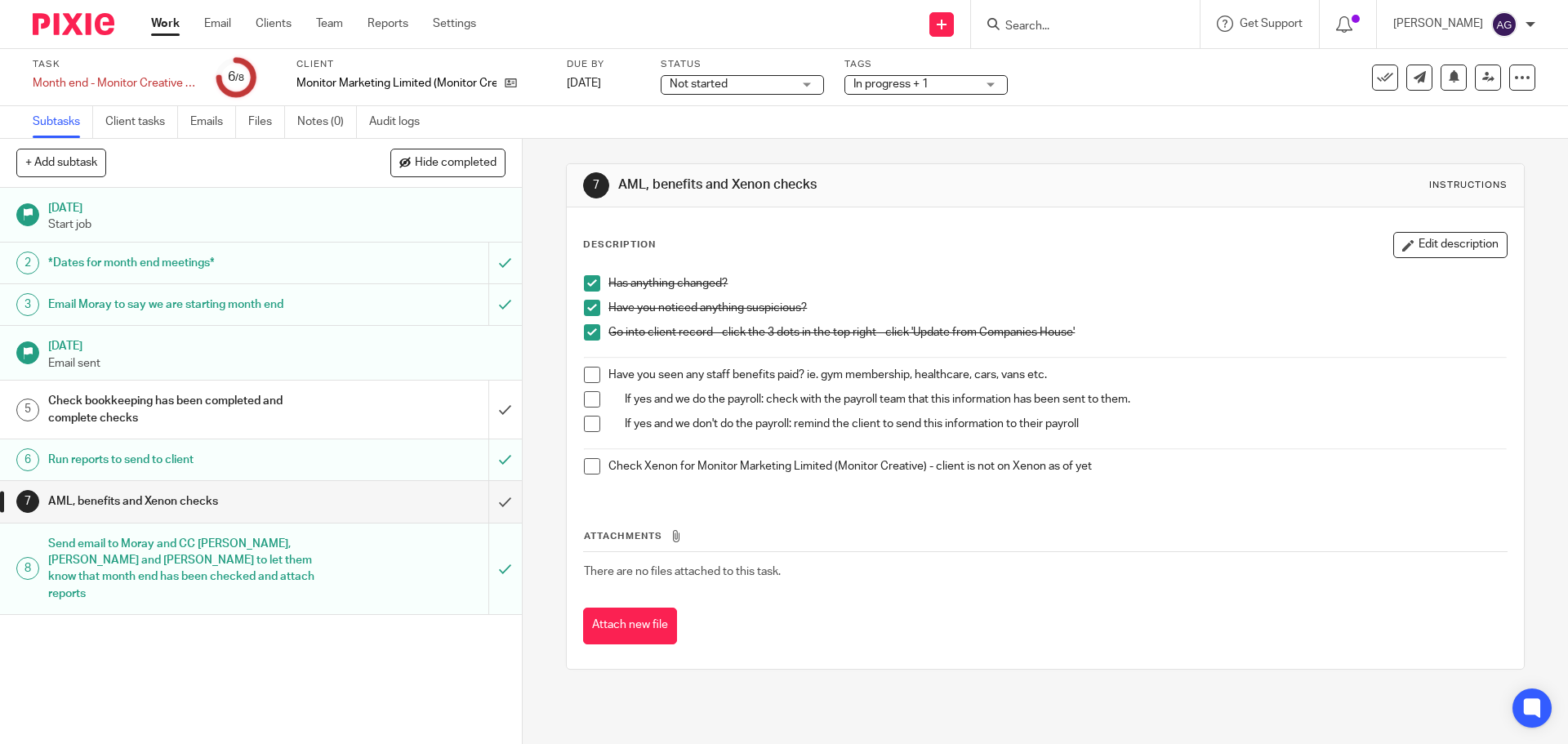
drag, startPoint x: 71, startPoint y: 15, endPoint x: 71, endPoint y: 25, distance: 10.0
click at [71, 15] on img at bounding box center [73, 24] width 82 height 22
